Goal: Task Accomplishment & Management: Manage account settings

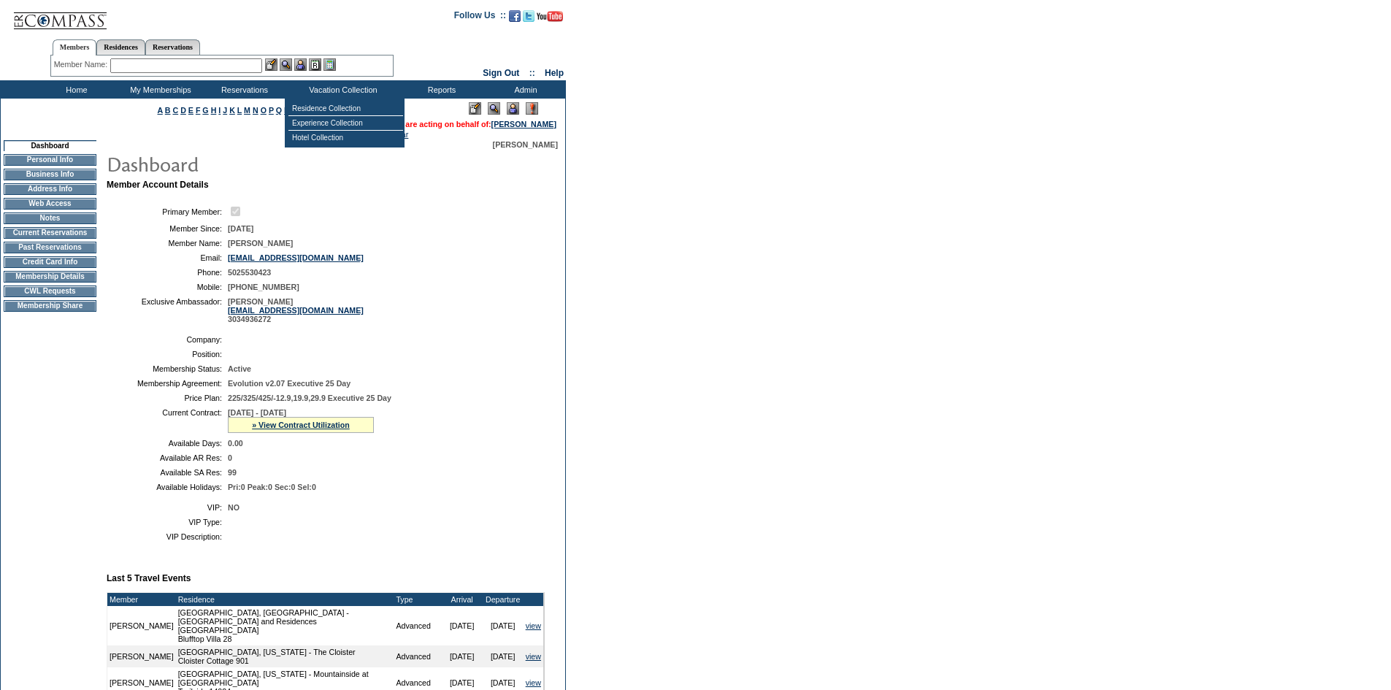
click at [244, 69] on input "text" at bounding box center [186, 65] width 152 height 15
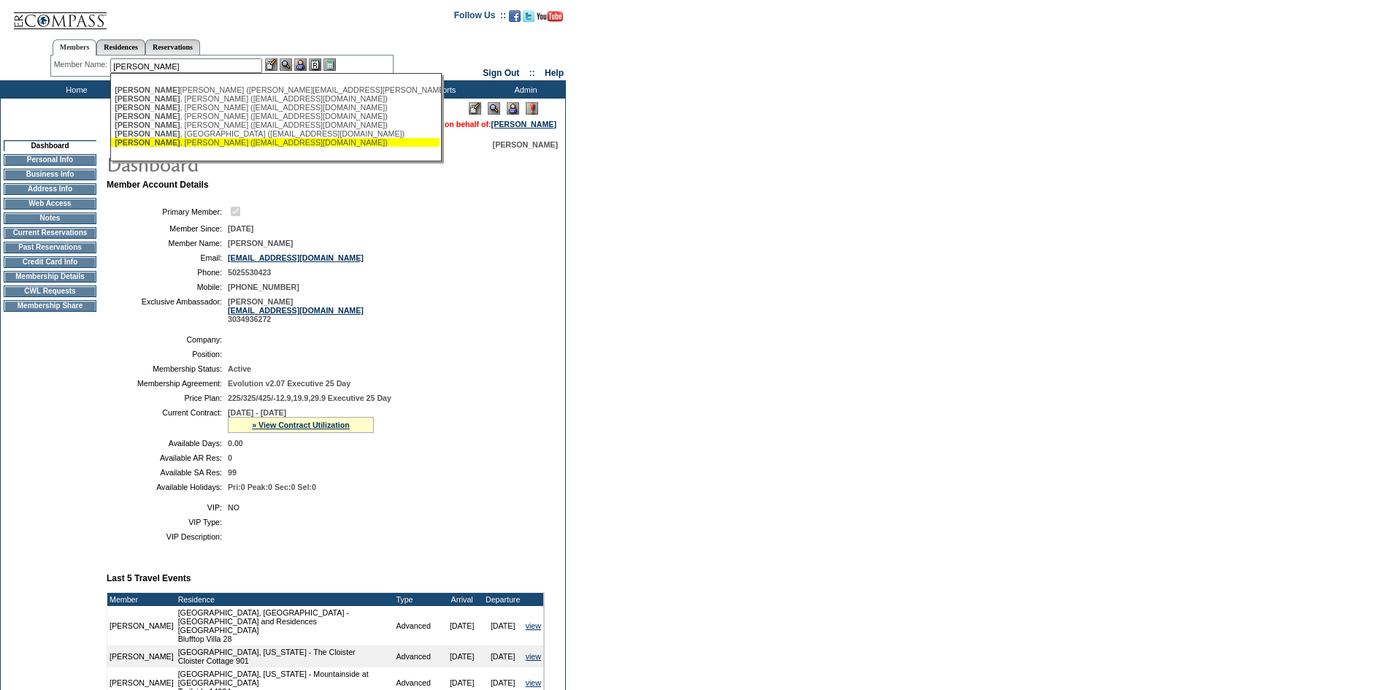
type input "Pierce"
click at [399, 229] on td "12/21/2007" at bounding box center [383, 228] width 311 height 9
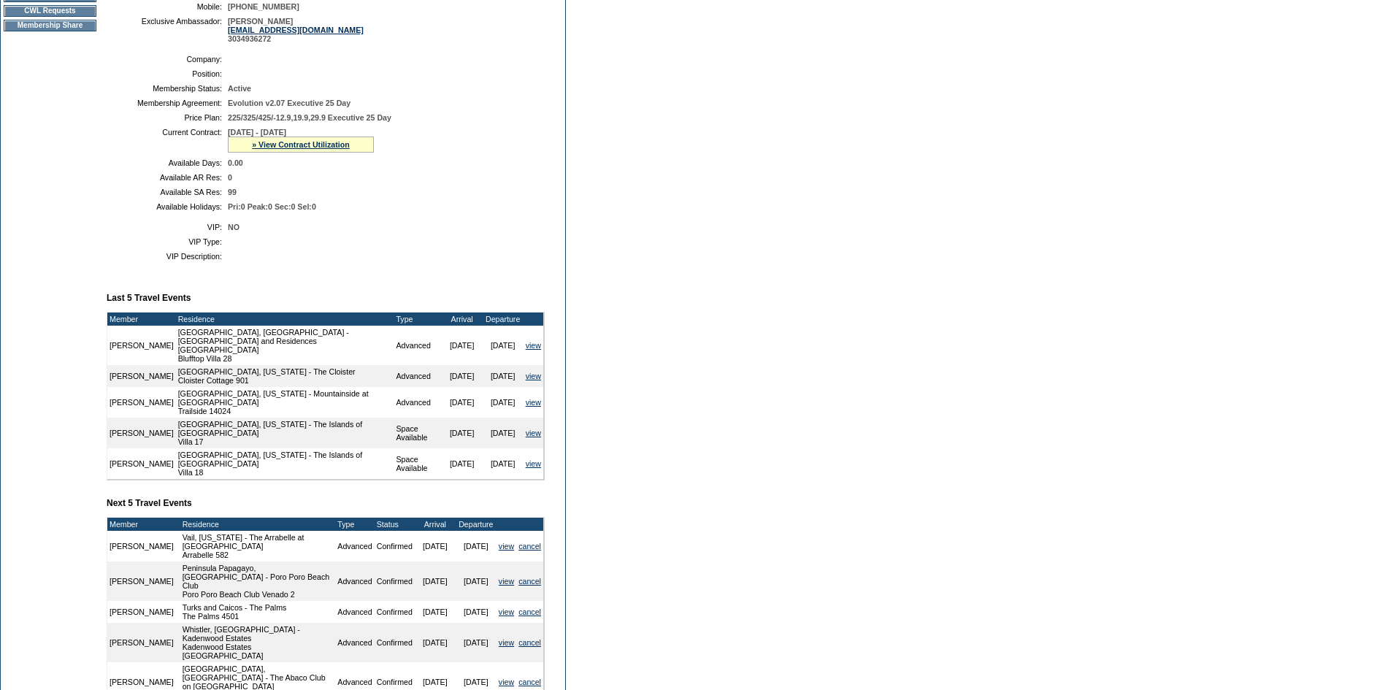
scroll to position [292, 0]
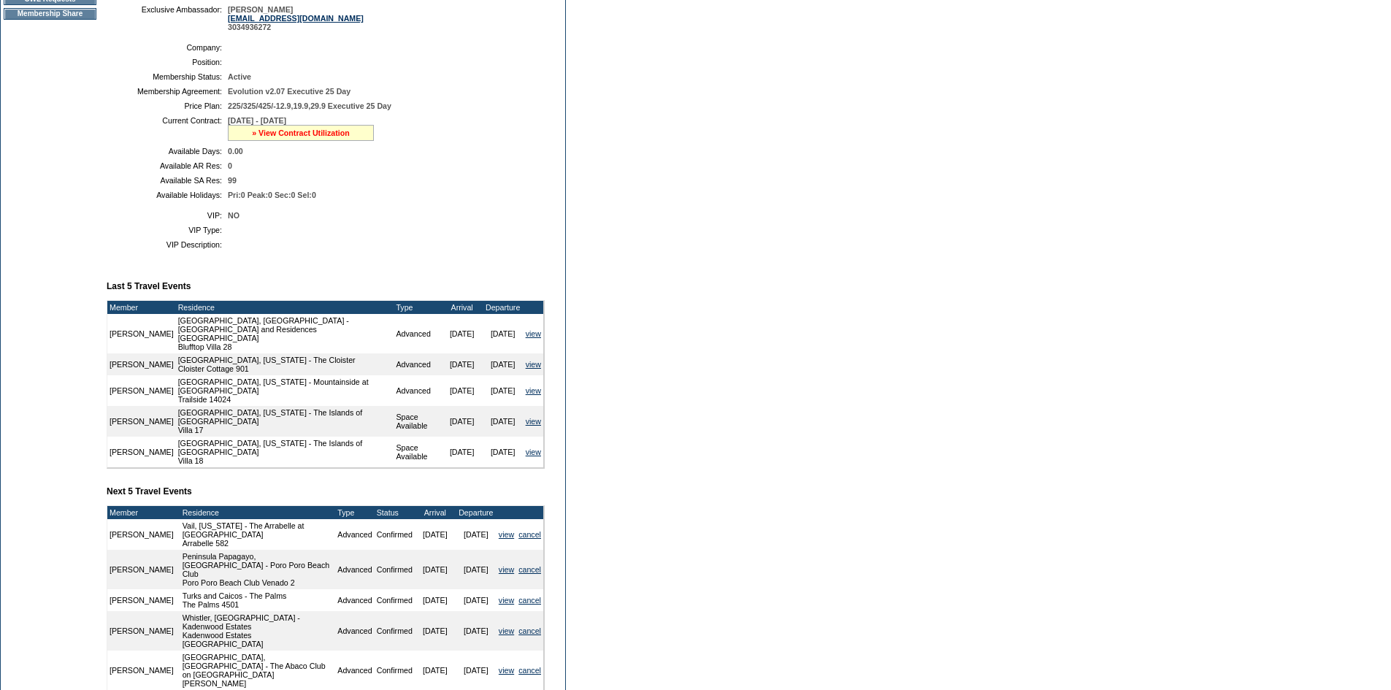
click at [322, 137] on link "» View Contract Utilization" at bounding box center [301, 132] width 98 height 9
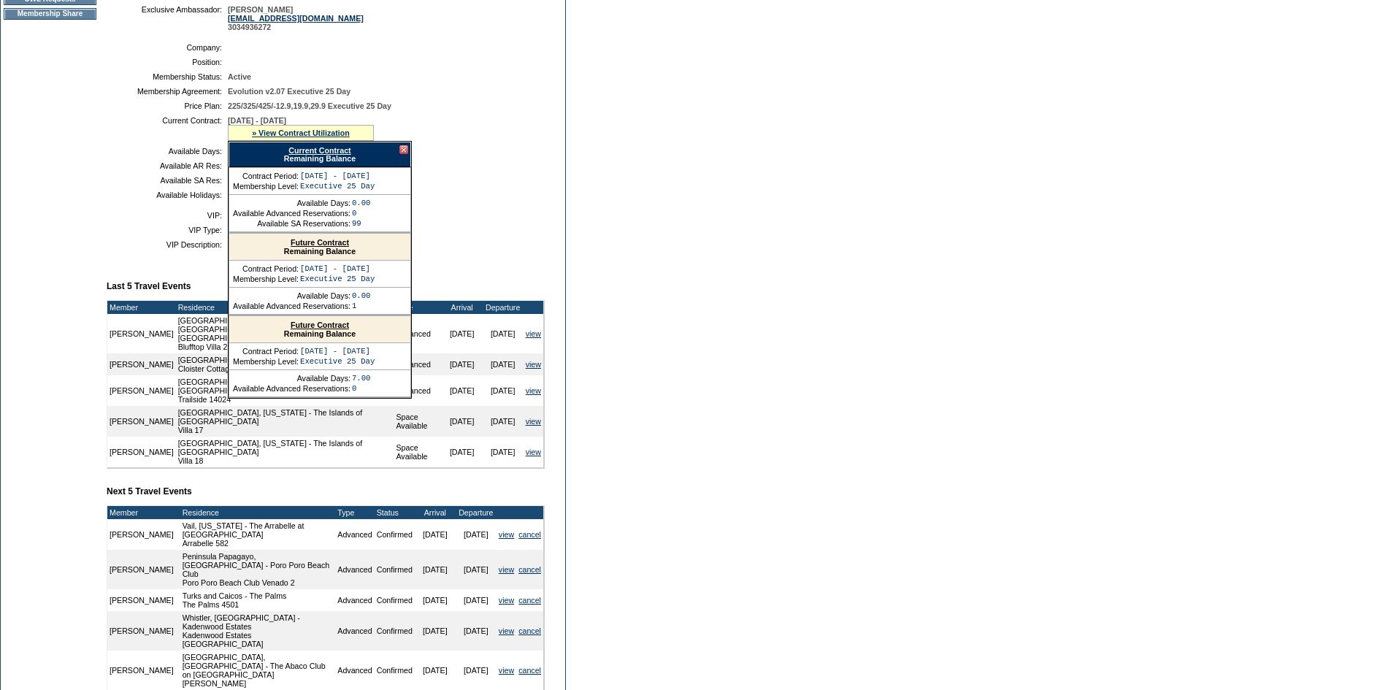
click at [320, 247] on link "Future Contract" at bounding box center [320, 242] width 58 height 9
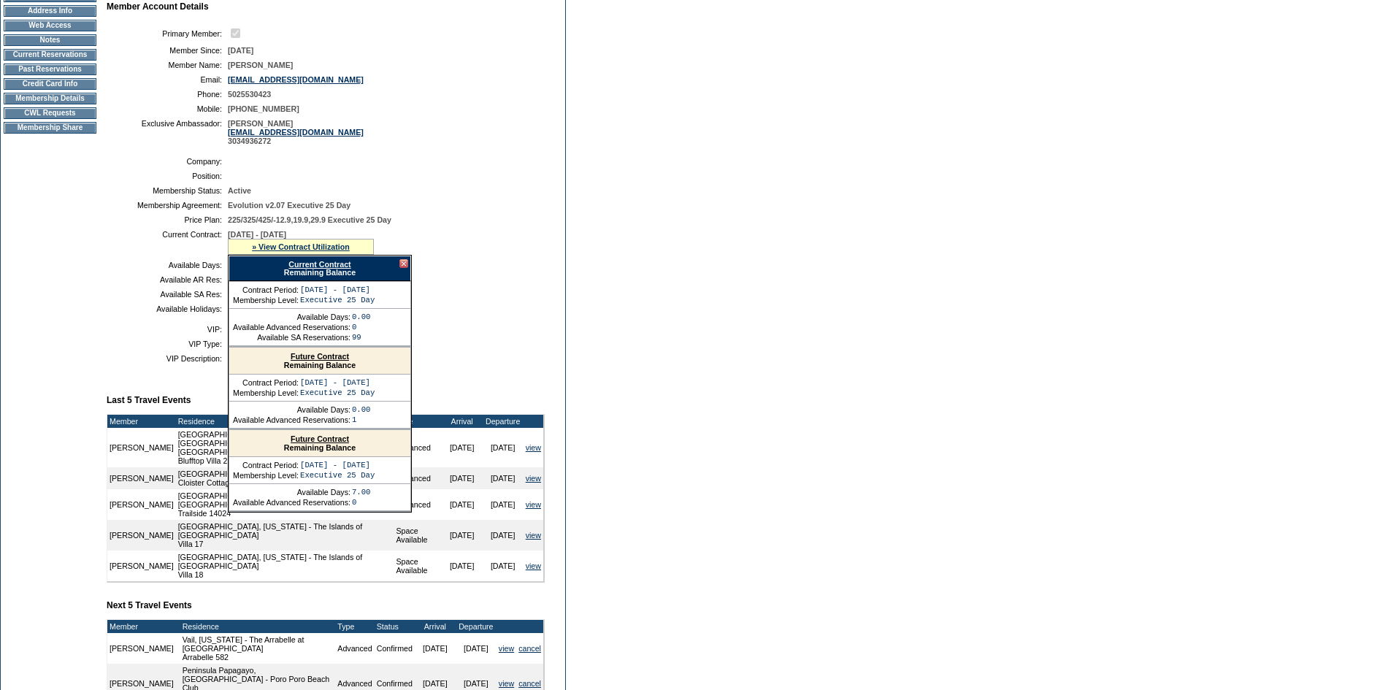
scroll to position [0, 0]
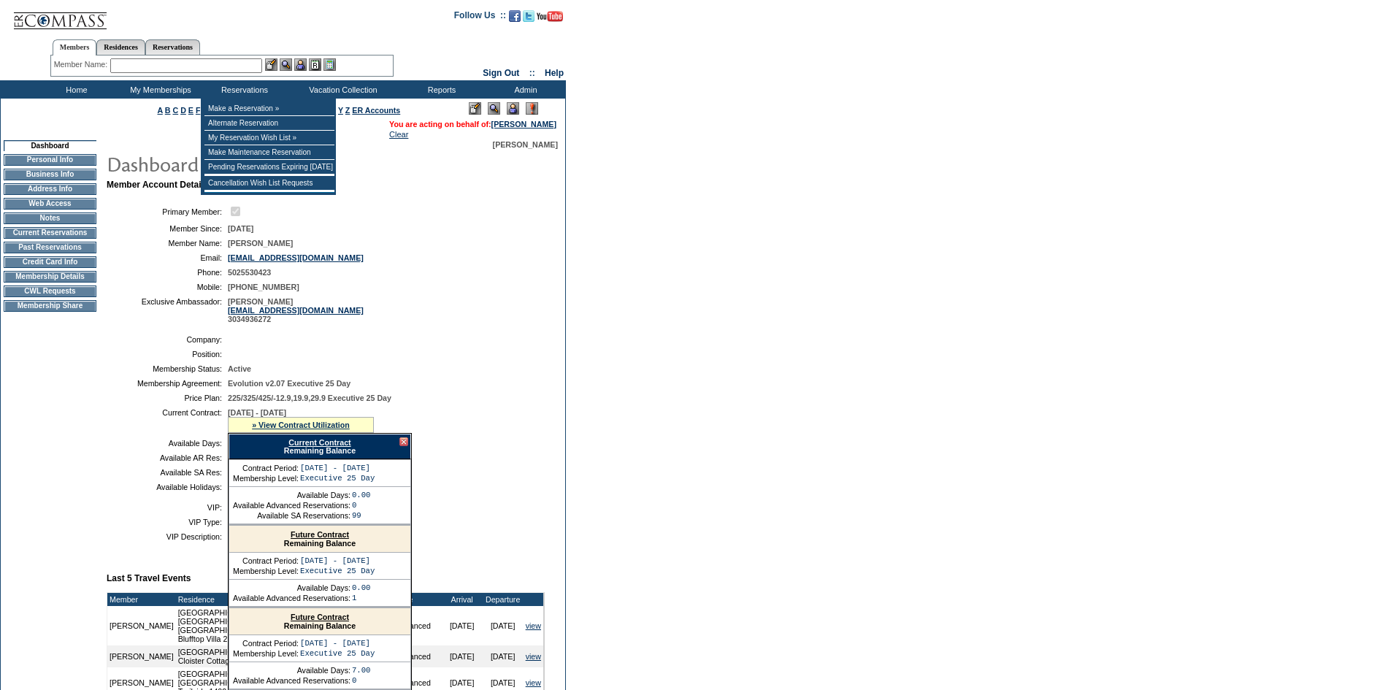
click at [262, 72] on input "text" at bounding box center [186, 65] width 152 height 15
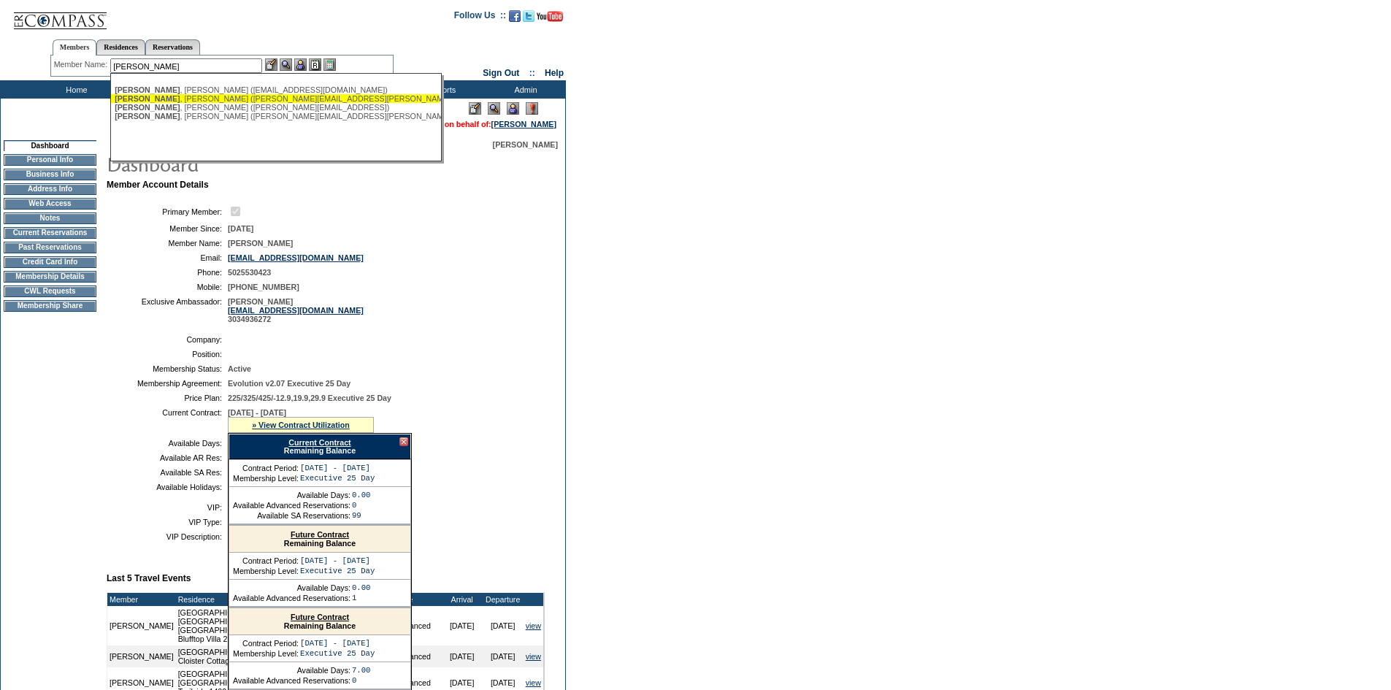
click at [302, 101] on div "de Wolff , Lisa (lisa@dewolff.us)" at bounding box center [275, 98] width 321 height 9
type input "de Wolff, Lisa (lisa@dewolff.us)"
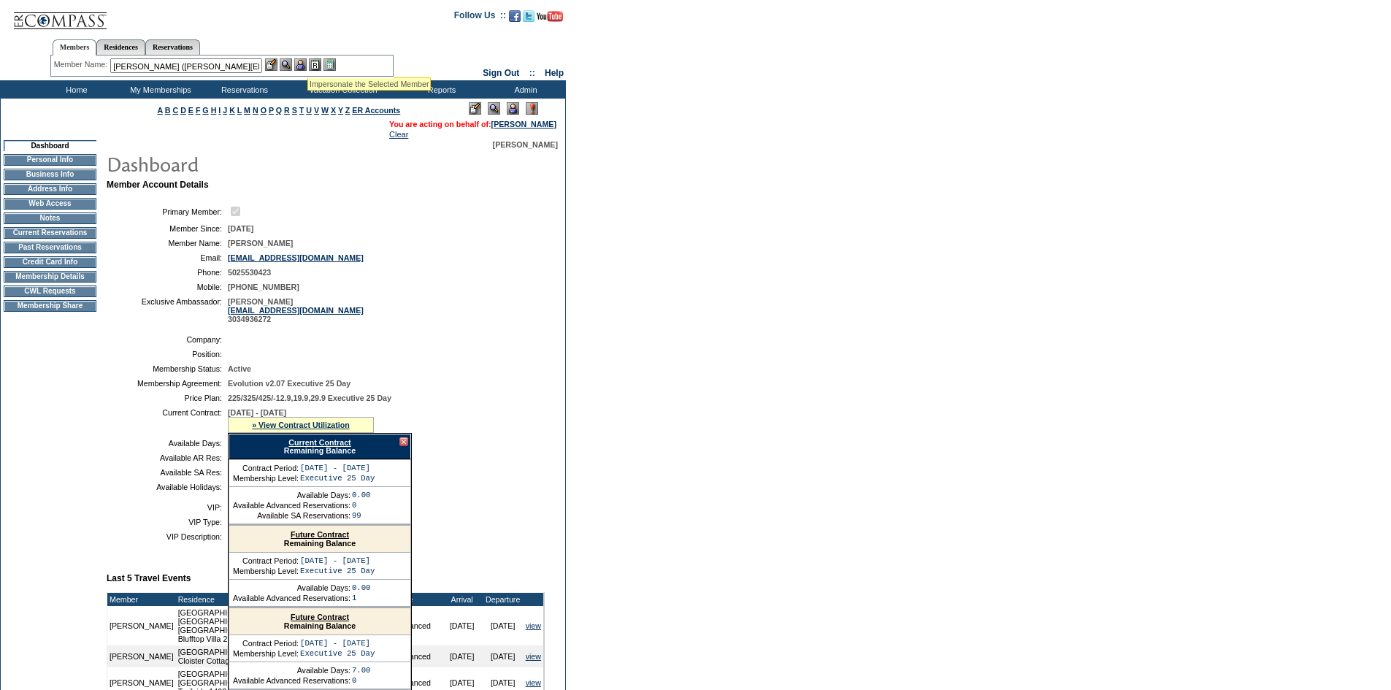
click at [306, 62] on img at bounding box center [300, 64] width 12 height 12
click at [288, 64] on img at bounding box center [286, 64] width 12 height 12
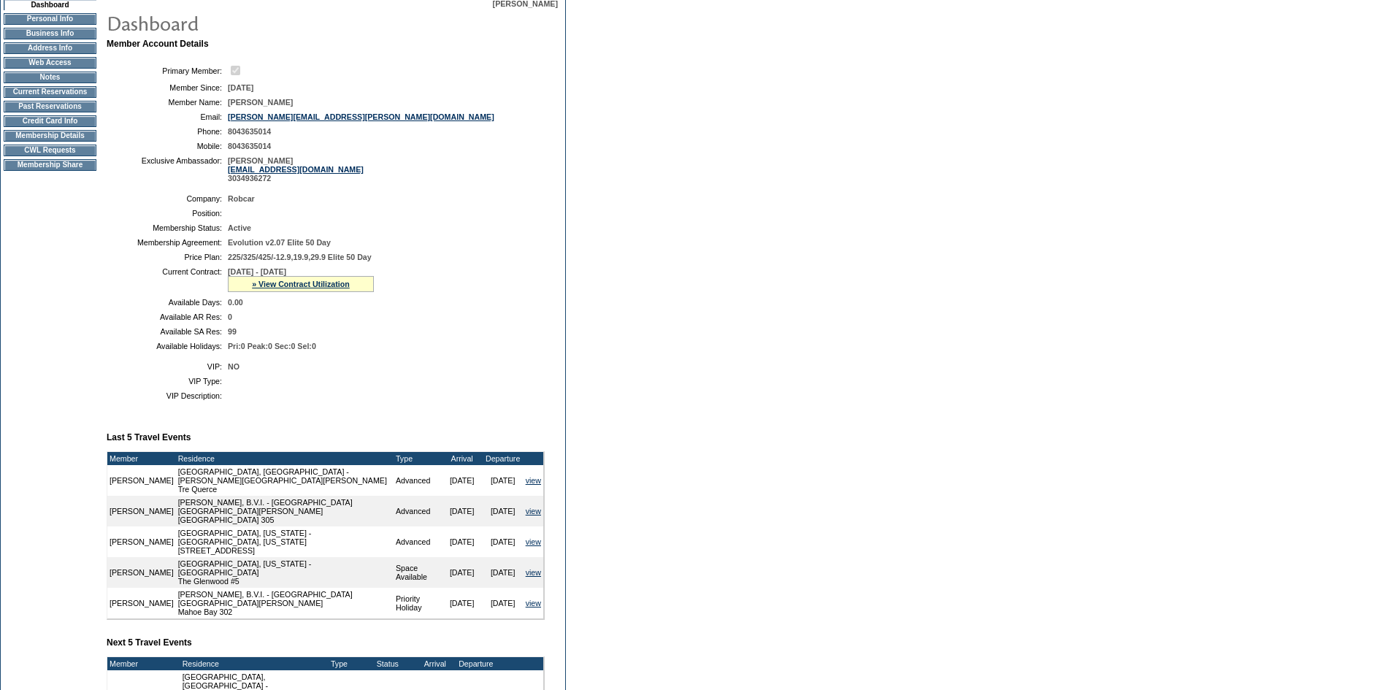
scroll to position [138, 0]
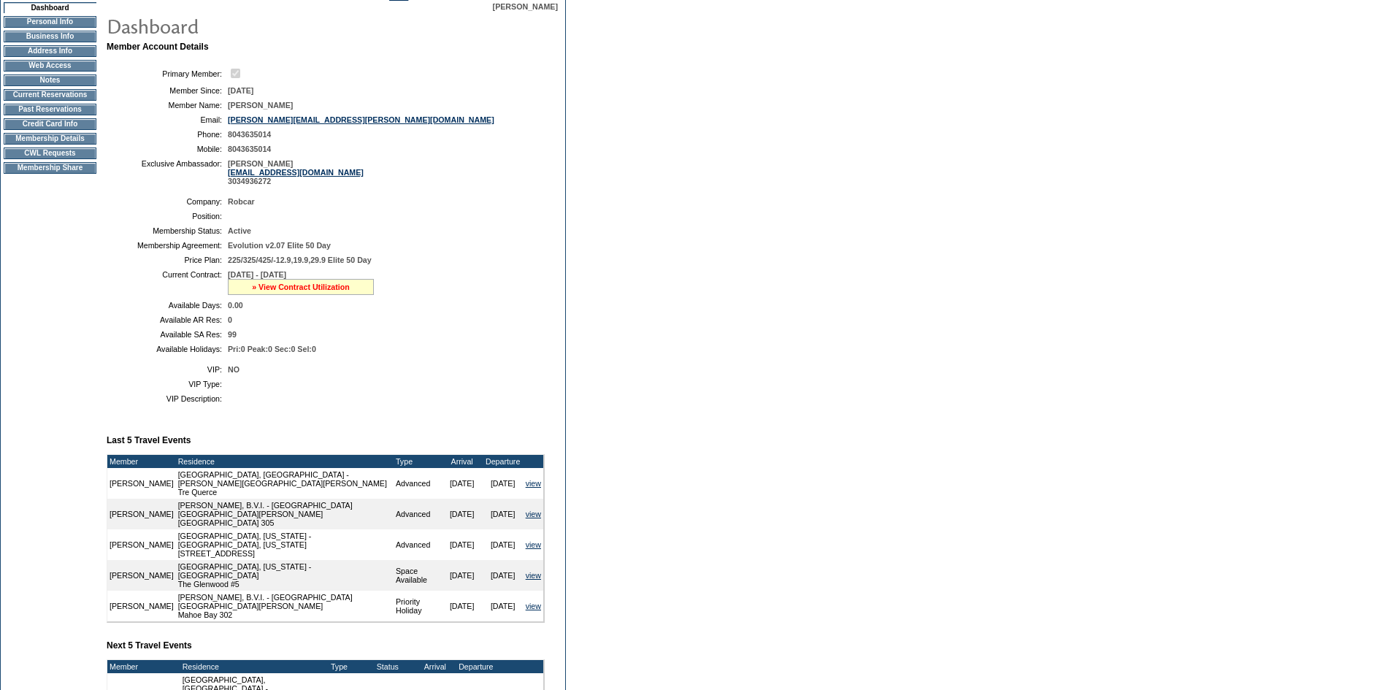
click at [325, 291] on link "» View Contract Utilization" at bounding box center [301, 286] width 98 height 9
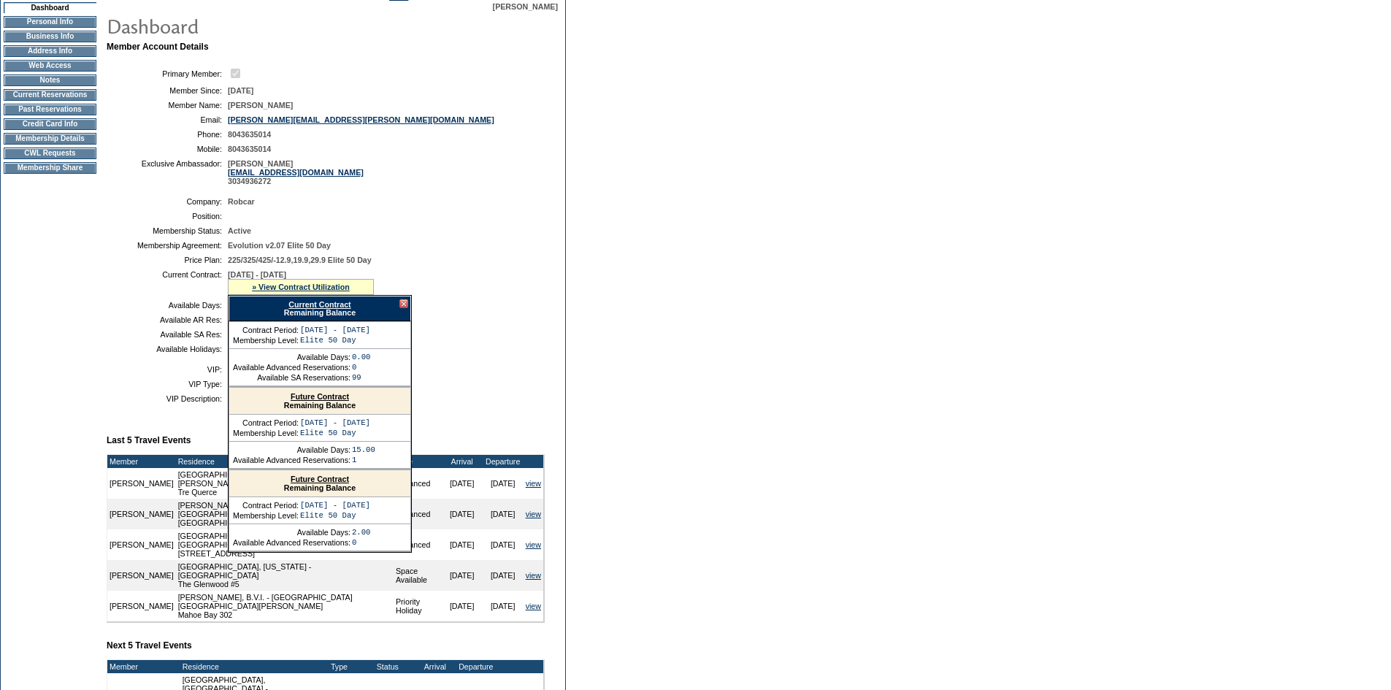
click at [318, 401] on link "Future Contract" at bounding box center [320, 396] width 58 height 9
click at [58, 159] on td "CWL Requests" at bounding box center [50, 153] width 93 height 12
